Goal: Navigation & Orientation: Go to known website

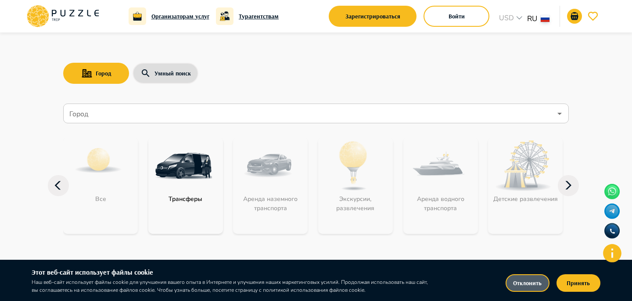
click at [531, 284] on button "Отклонить" at bounding box center [528, 283] width 44 height 18
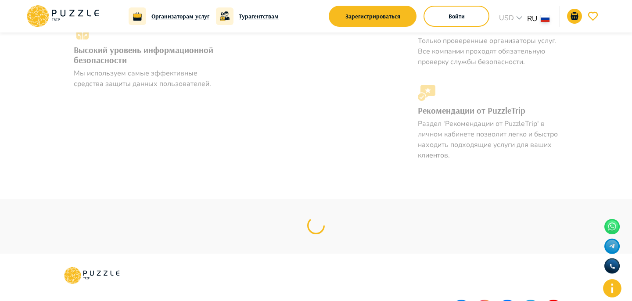
scroll to position [955, 0]
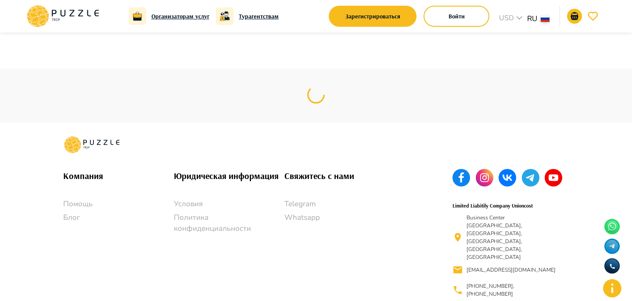
click at [435, 28] on div "Войти" at bounding box center [457, 16] width 66 height 25
click at [433, 19] on button "Войти" at bounding box center [457, 16] width 66 height 21
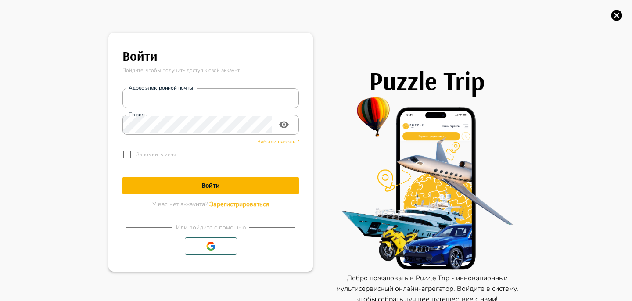
click at [618, 12] on icon "button" at bounding box center [616, 15] width 11 height 11
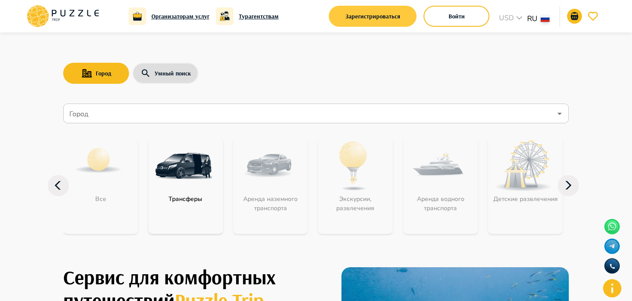
click at [399, 26] on button "Зарегистрироваться" at bounding box center [373, 16] width 88 height 21
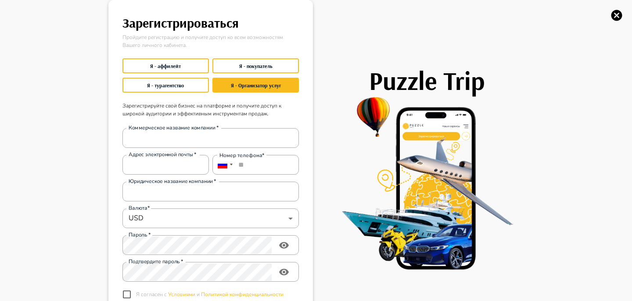
click at [611, 20] on icon "button" at bounding box center [616, 15] width 13 height 13
